Goal: Information Seeking & Learning: Learn about a topic

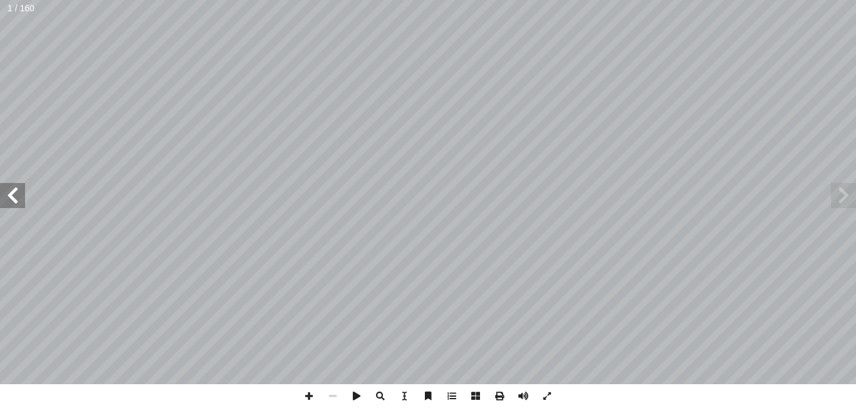
click at [15, 194] on span at bounding box center [12, 195] width 25 height 25
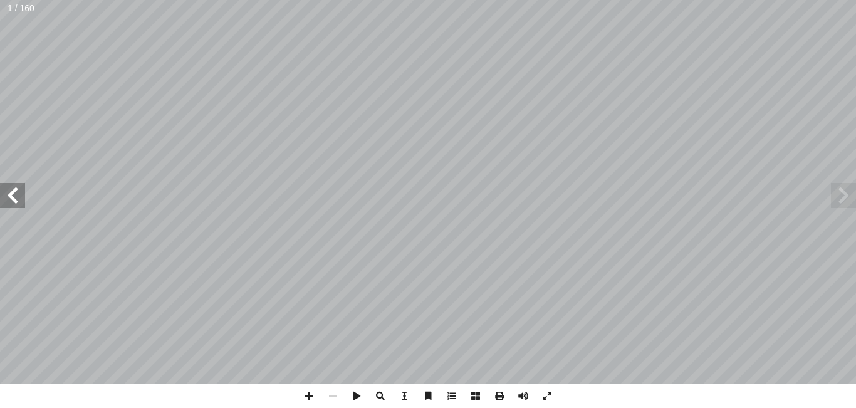
click at [15, 194] on span at bounding box center [12, 195] width 25 height 25
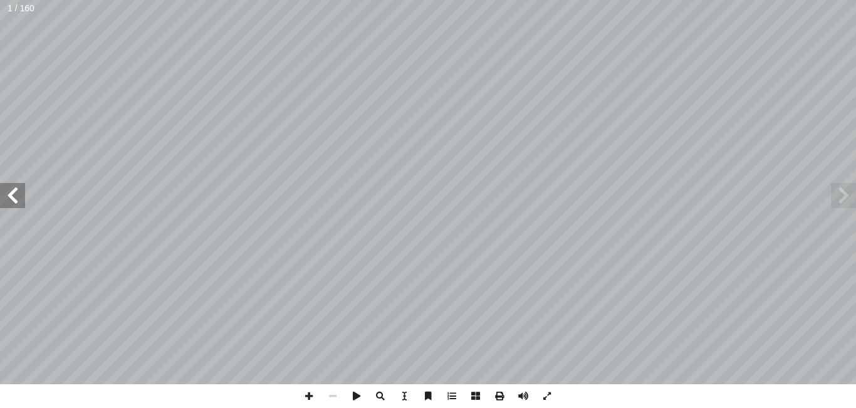
click at [15, 194] on span at bounding box center [12, 195] width 25 height 25
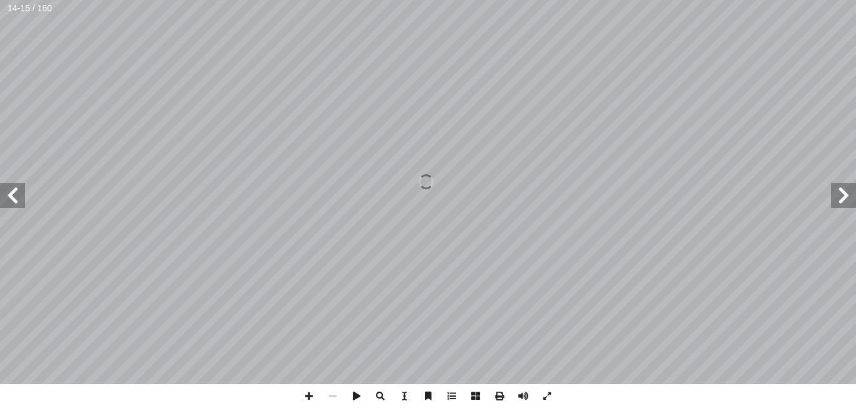
click at [15, 194] on span at bounding box center [12, 195] width 25 height 25
click at [837, 191] on span at bounding box center [843, 195] width 25 height 25
click at [309, 392] on span at bounding box center [309, 396] width 24 height 24
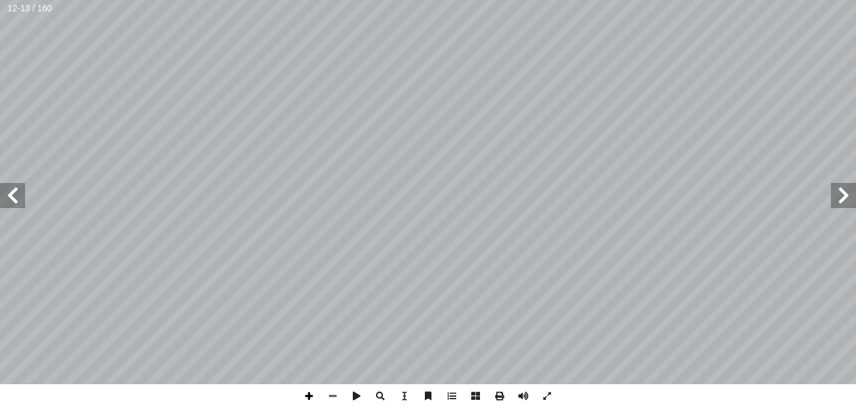
click at [306, 398] on span at bounding box center [309, 396] width 24 height 24
click at [328, 399] on span at bounding box center [333, 396] width 24 height 24
click at [311, 399] on span at bounding box center [309, 396] width 24 height 24
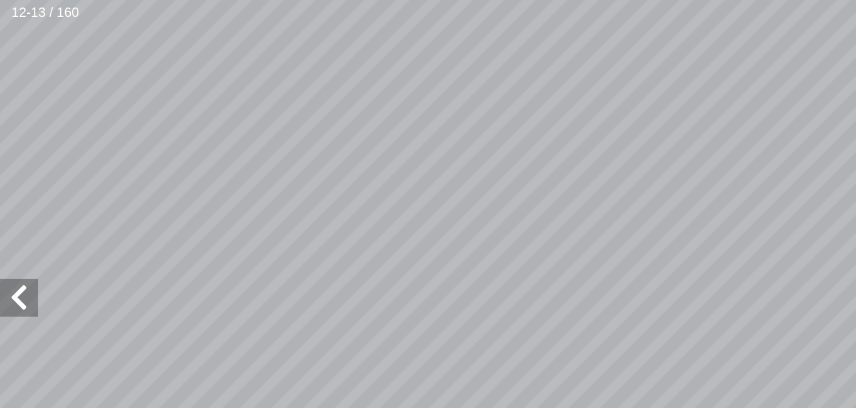
scroll to position [117, -159]
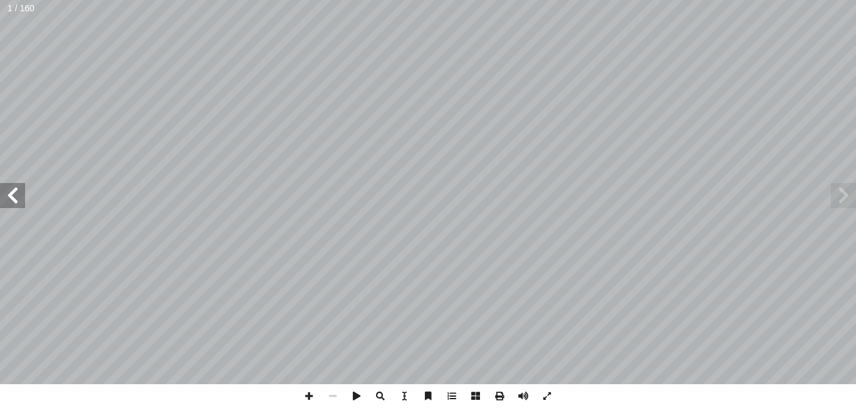
click at [20, 185] on span at bounding box center [12, 195] width 25 height 25
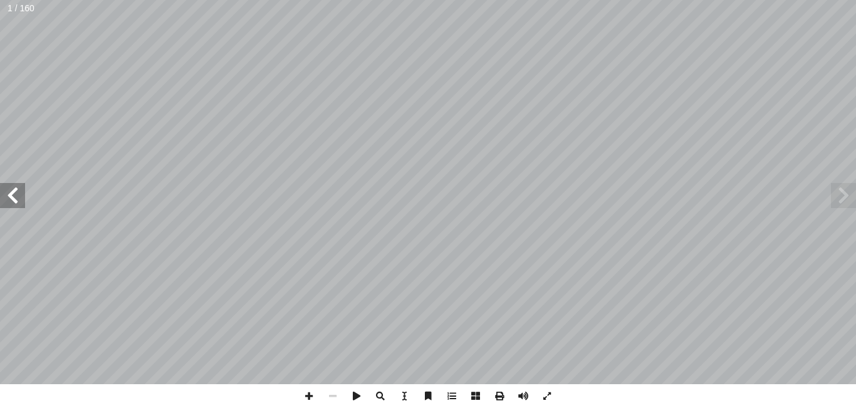
click at [20, 185] on span at bounding box center [12, 195] width 25 height 25
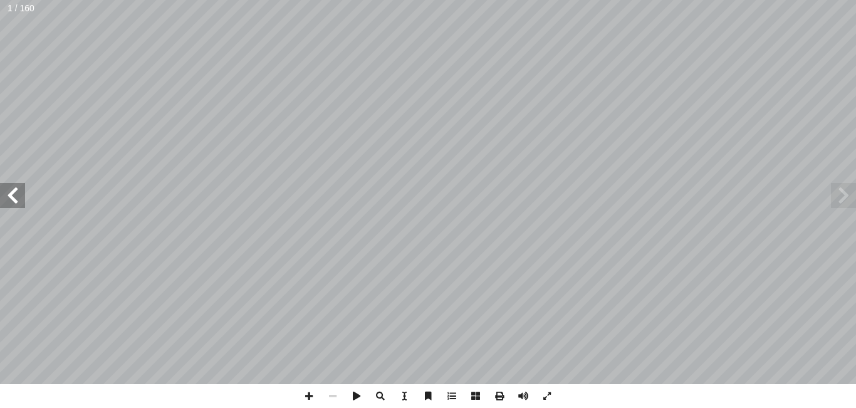
click at [20, 185] on span at bounding box center [12, 195] width 25 height 25
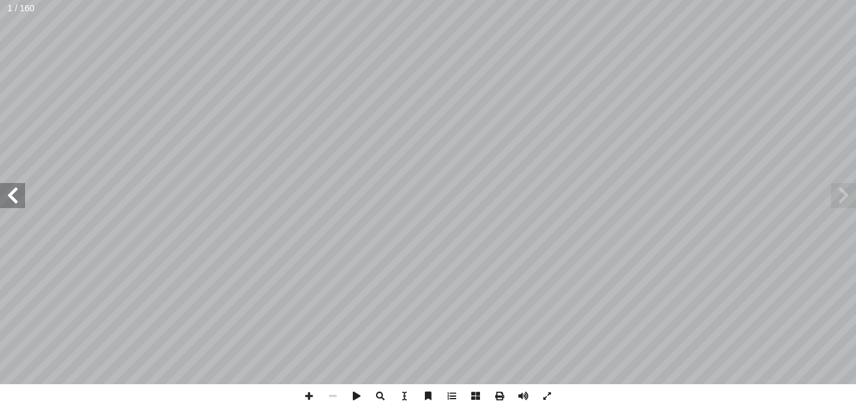
click at [20, 185] on span at bounding box center [12, 195] width 25 height 25
click at [333, 395] on span at bounding box center [333, 396] width 24 height 24
click at [335, 396] on span at bounding box center [333, 396] width 24 height 24
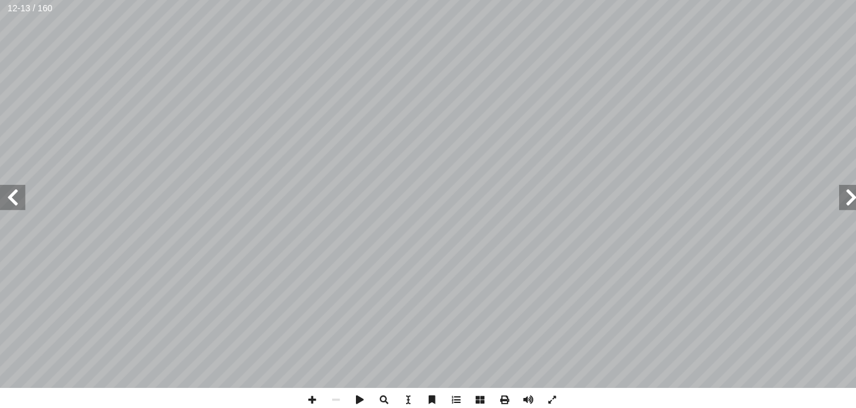
click at [850, 197] on span at bounding box center [843, 195] width 25 height 25
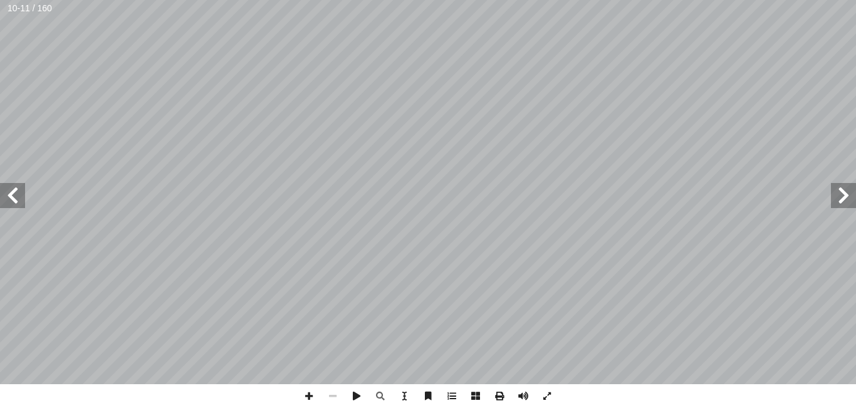
click at [332, 393] on span at bounding box center [333, 396] width 24 height 24
click at [19, 191] on span at bounding box center [12, 195] width 25 height 25
click at [16, 199] on span at bounding box center [12, 195] width 25 height 25
click at [307, 399] on span at bounding box center [309, 396] width 24 height 24
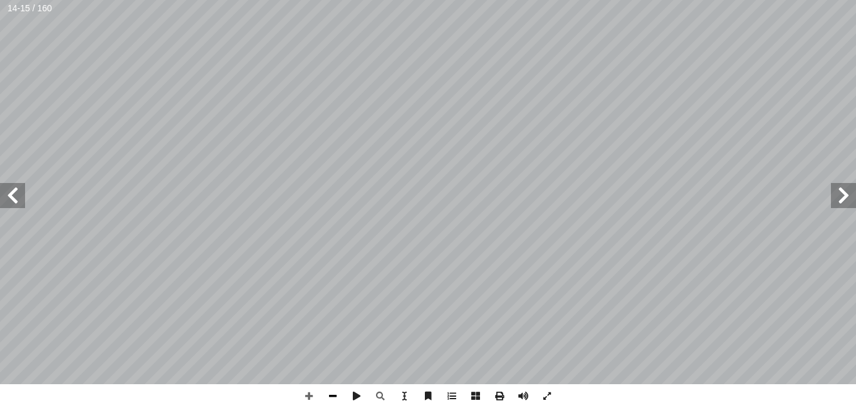
click at [330, 395] on span at bounding box center [333, 396] width 24 height 24
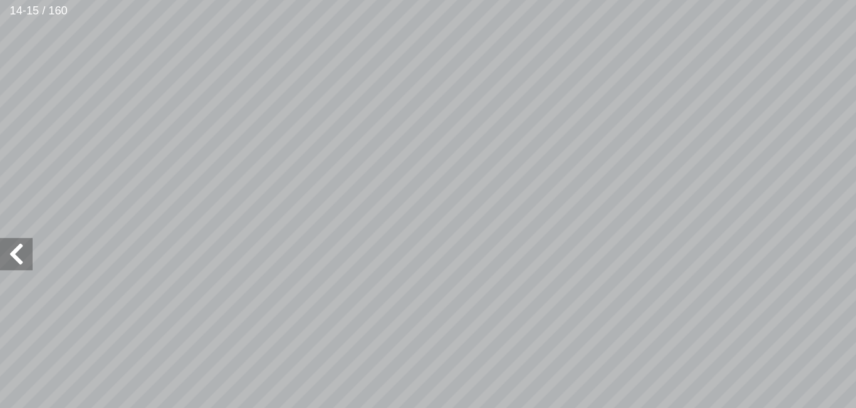
scroll to position [72, -83]
